Goal: Information Seeking & Learning: Learn about a topic

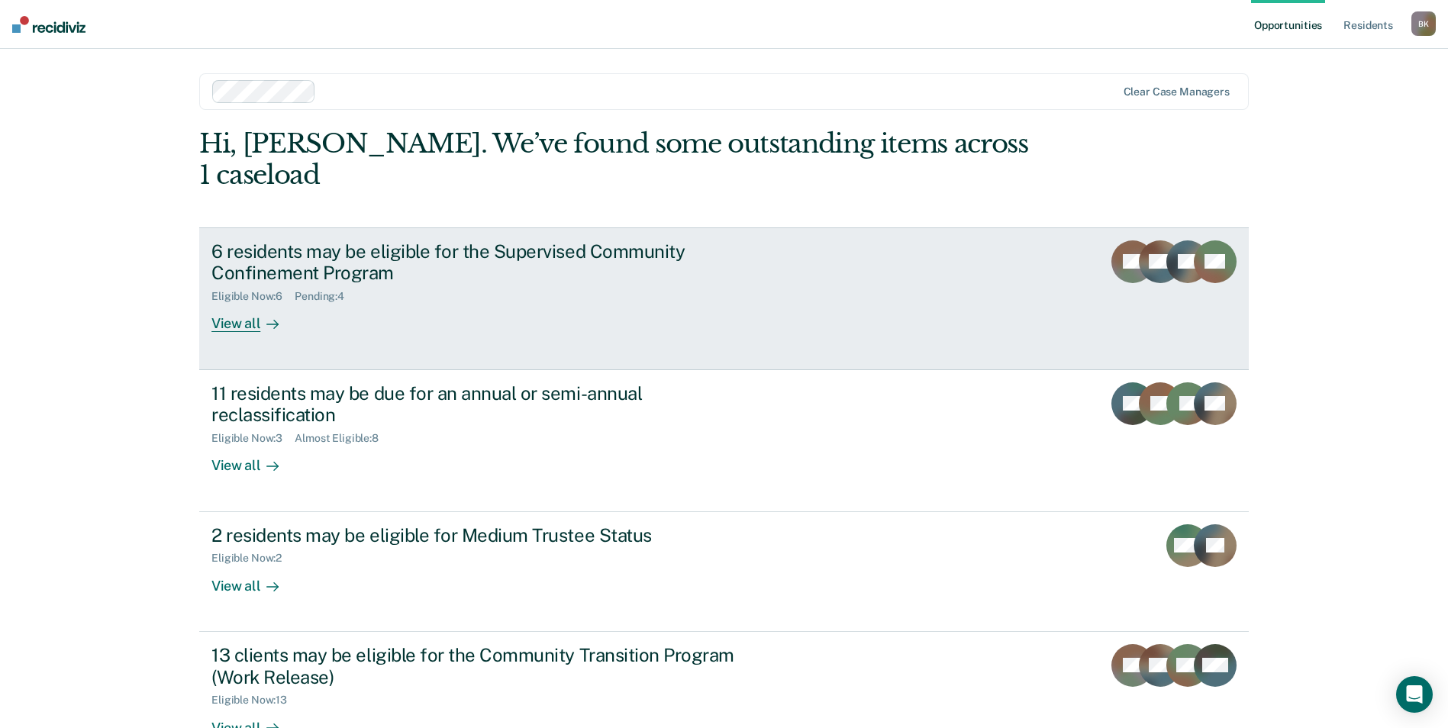
click at [427, 240] on div "6 residents may be eligible for the Supervised Community Confinement Program" at bounding box center [479, 262] width 536 height 44
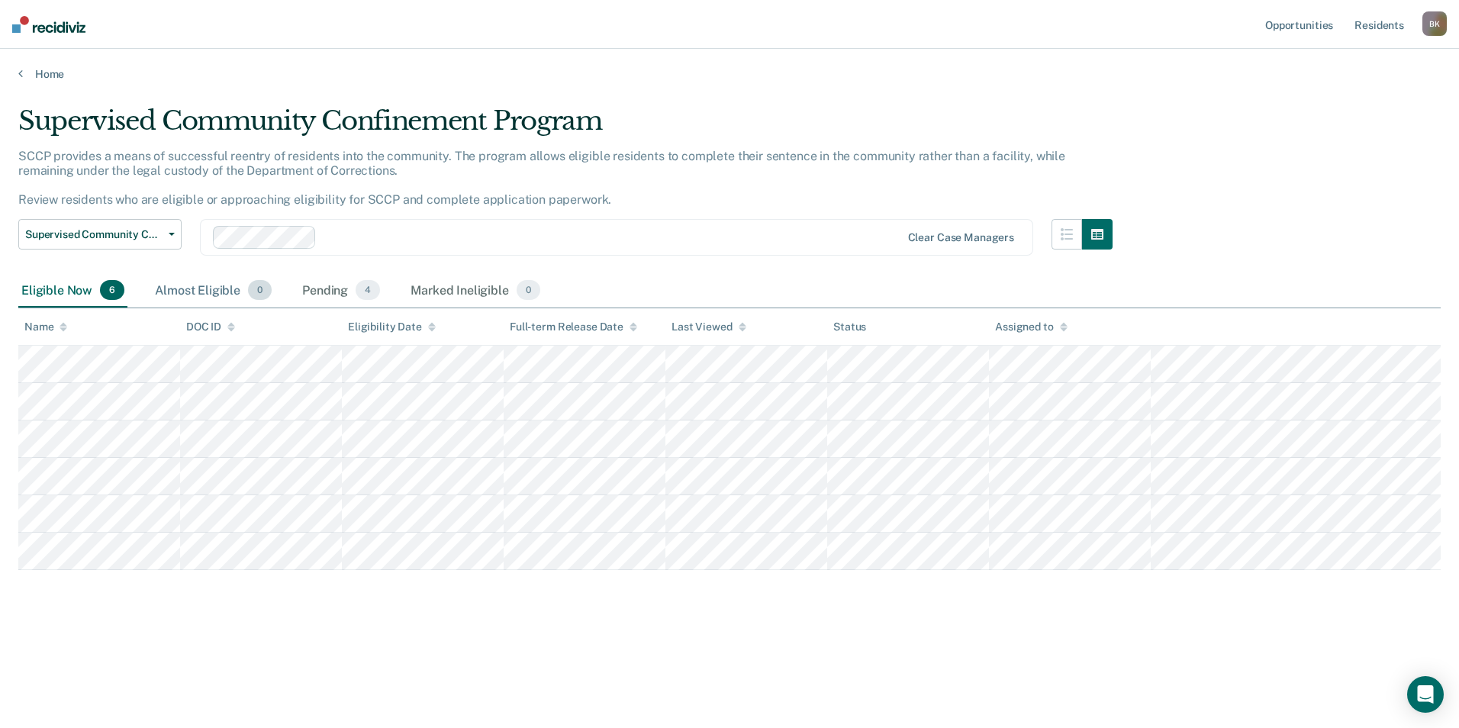
click at [189, 287] on div "Almost Eligible 0" at bounding box center [213, 291] width 123 height 34
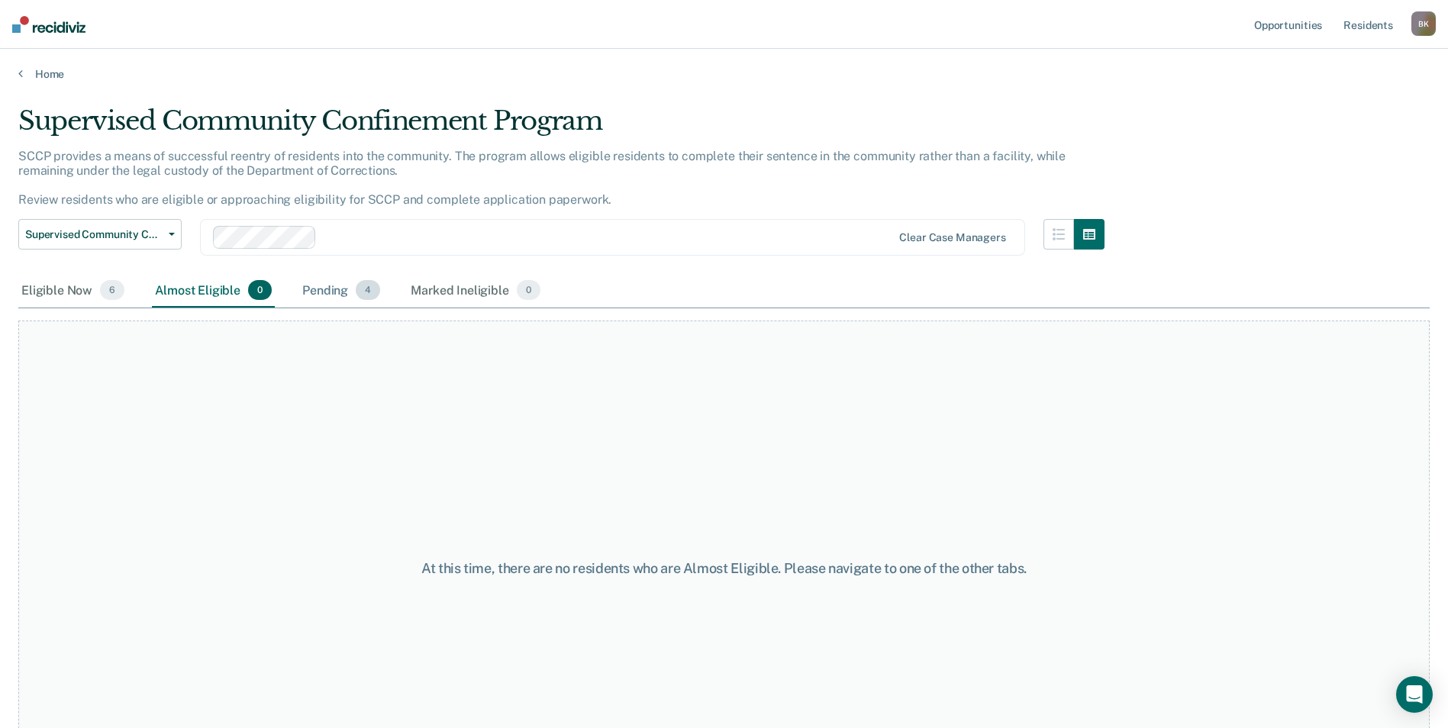
click at [334, 288] on div "Pending 4" at bounding box center [341, 291] width 84 height 34
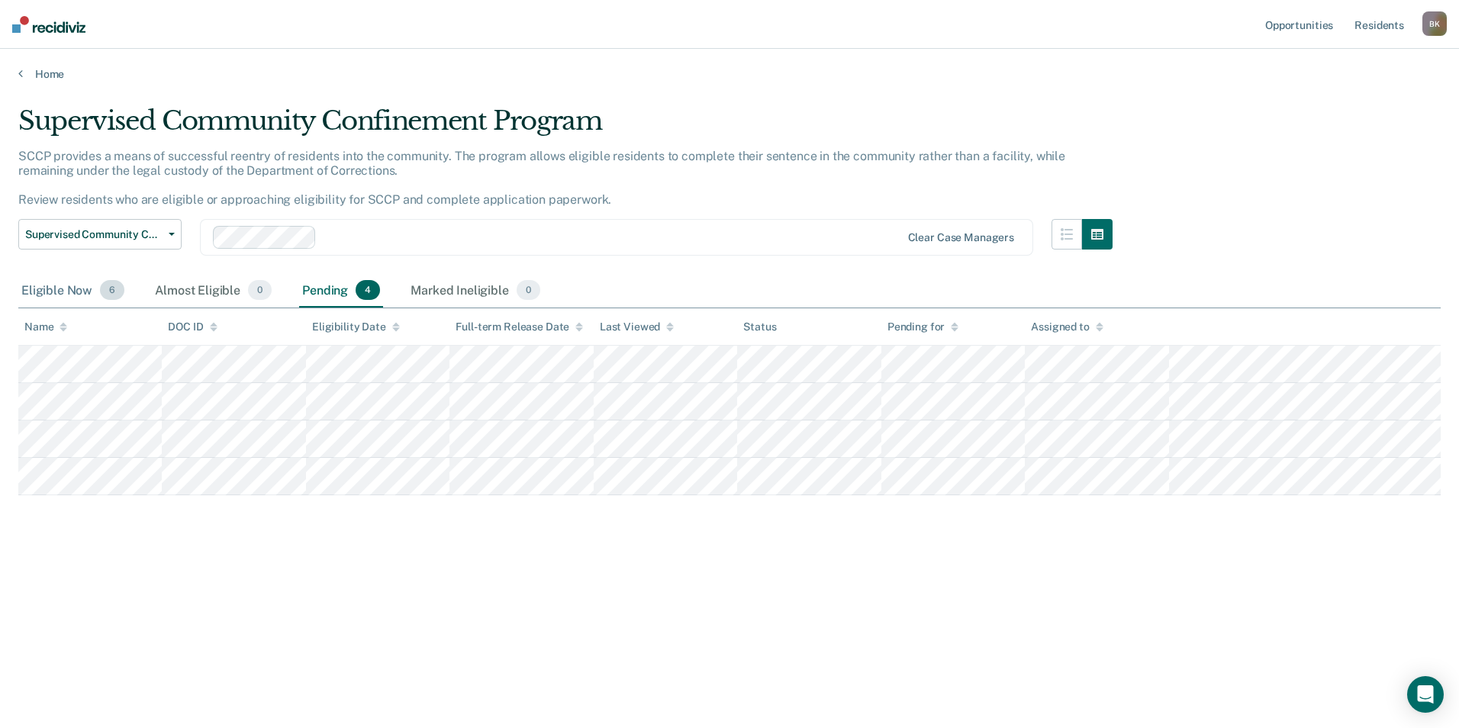
click at [44, 292] on div "Eligible Now 6" at bounding box center [72, 291] width 109 height 34
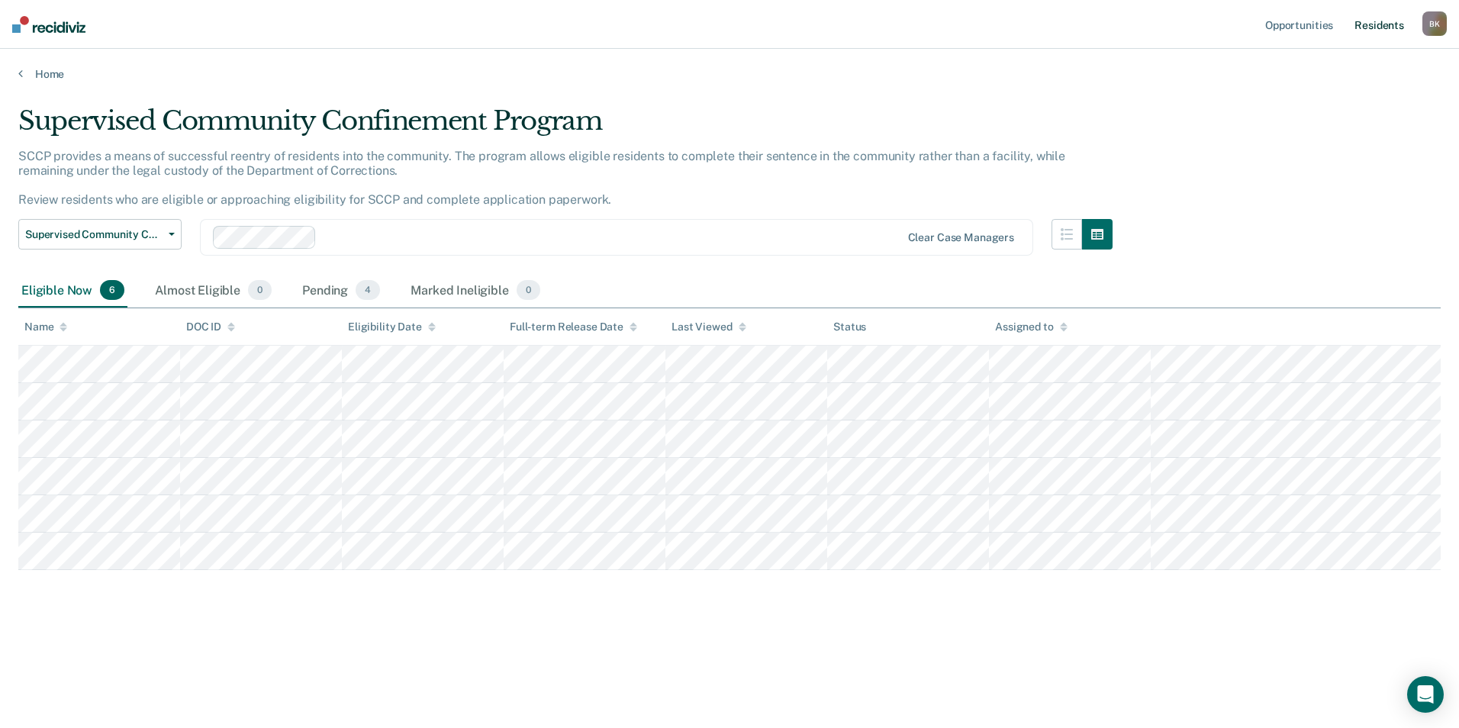
click at [1368, 28] on link "Resident s" at bounding box center [1380, 24] width 56 height 49
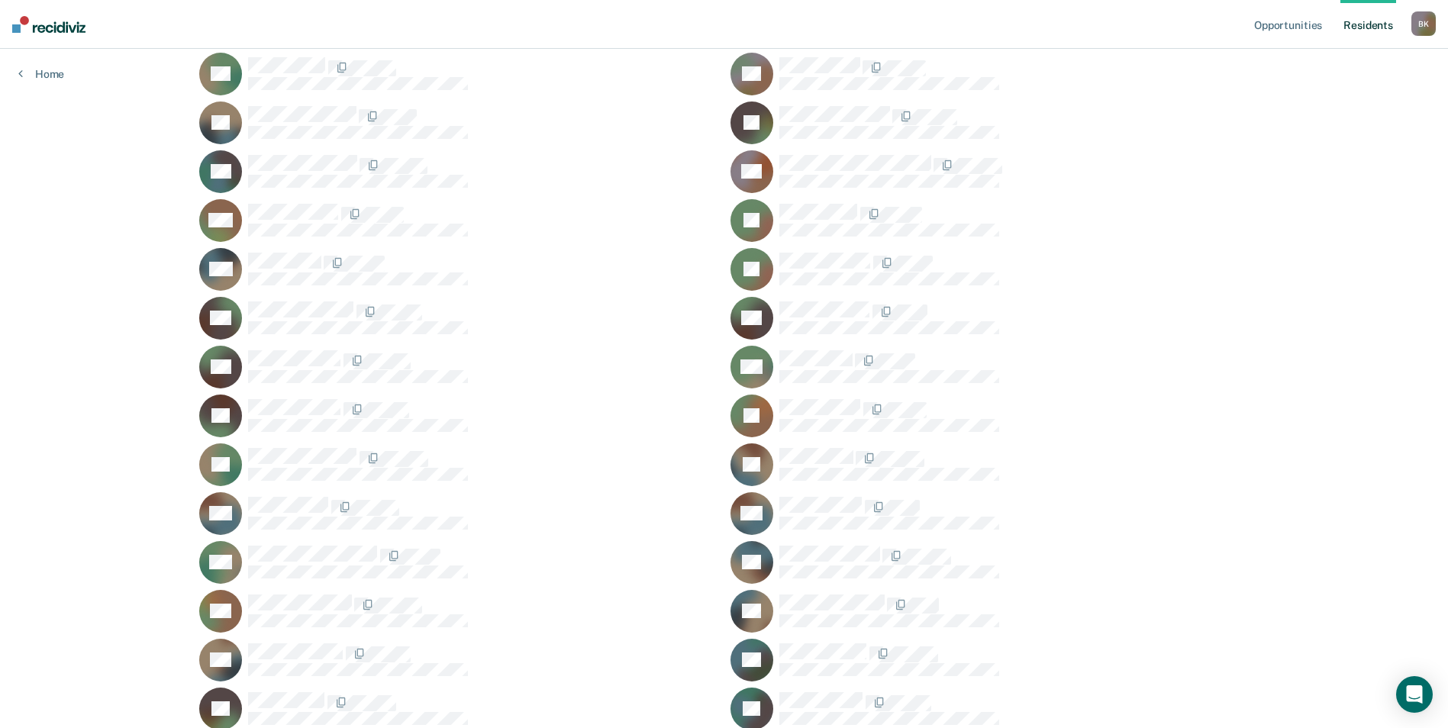
scroll to position [737, 0]
